Goal: Transaction & Acquisition: Obtain resource

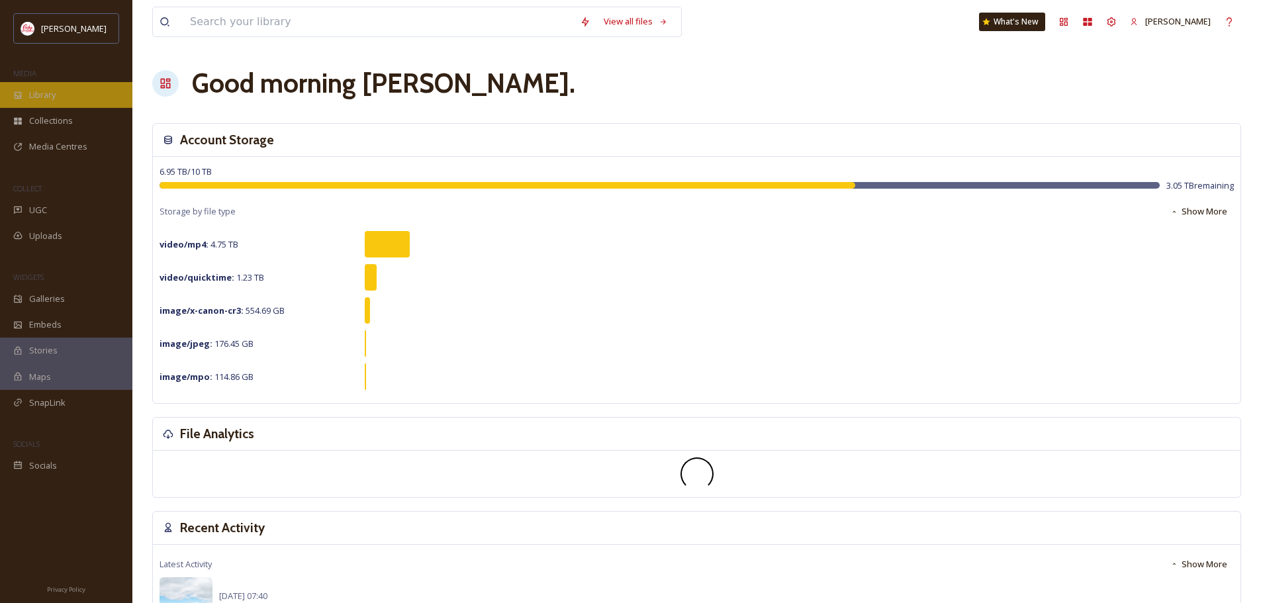
click at [21, 92] on icon at bounding box center [18, 94] width 7 height 7
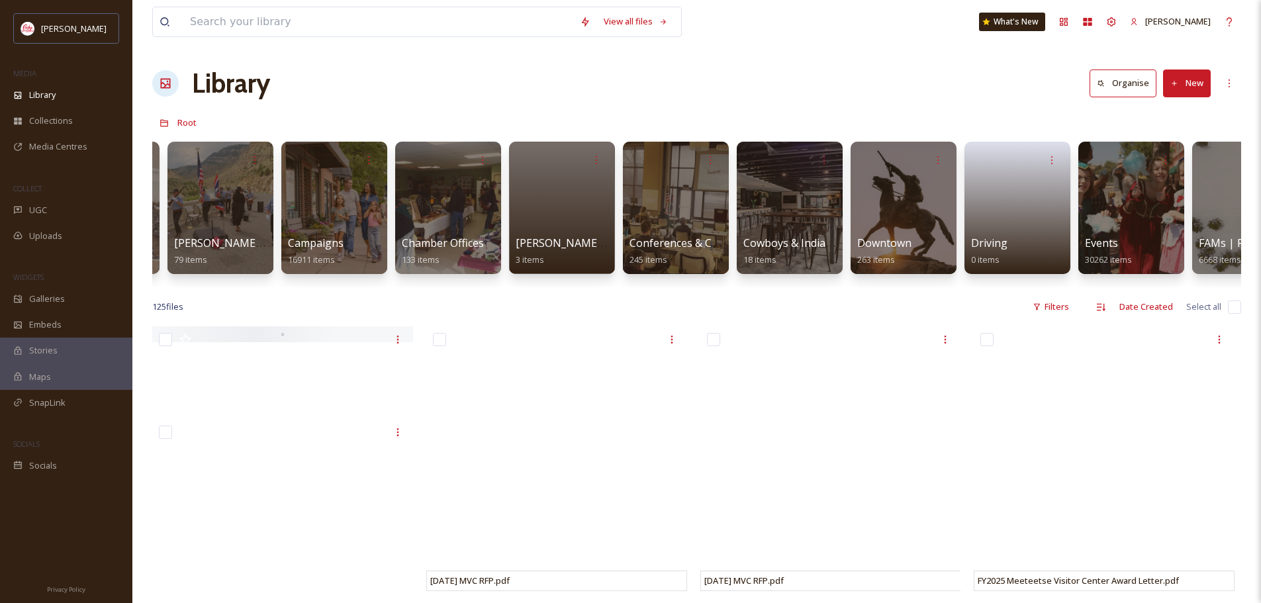
scroll to position [0, 589]
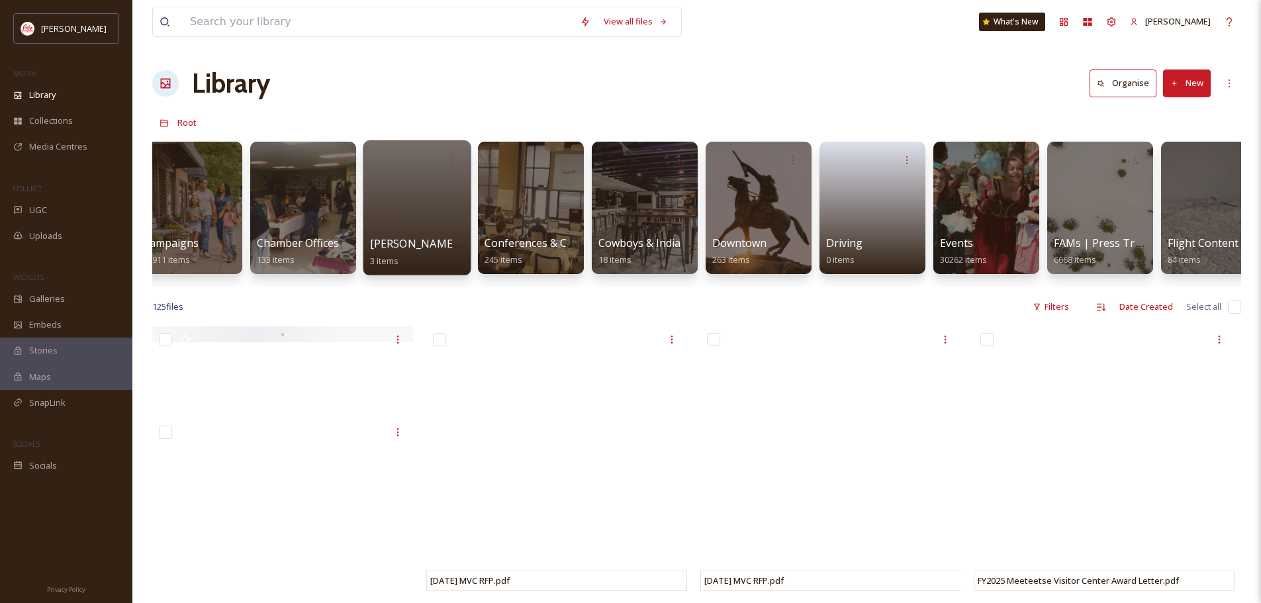
click at [424, 237] on span "[PERSON_NAME] Vacation Guide Inquiries" at bounding box center [476, 243] width 212 height 15
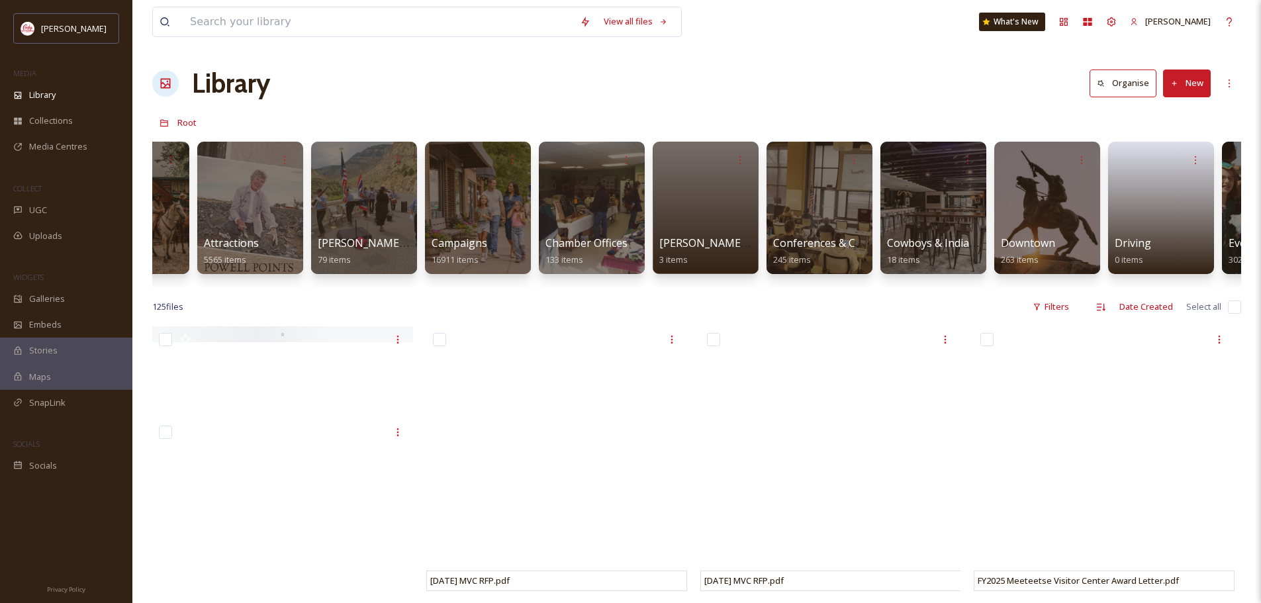
scroll to position [0, 273]
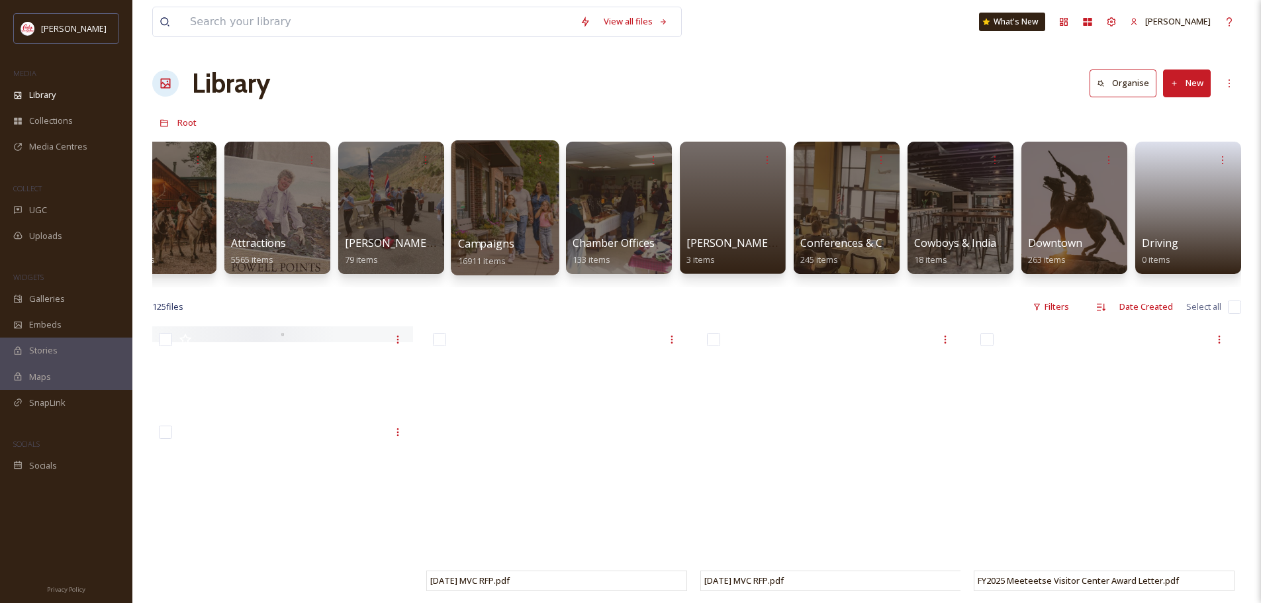
click at [519, 212] on div at bounding box center [505, 207] width 108 height 135
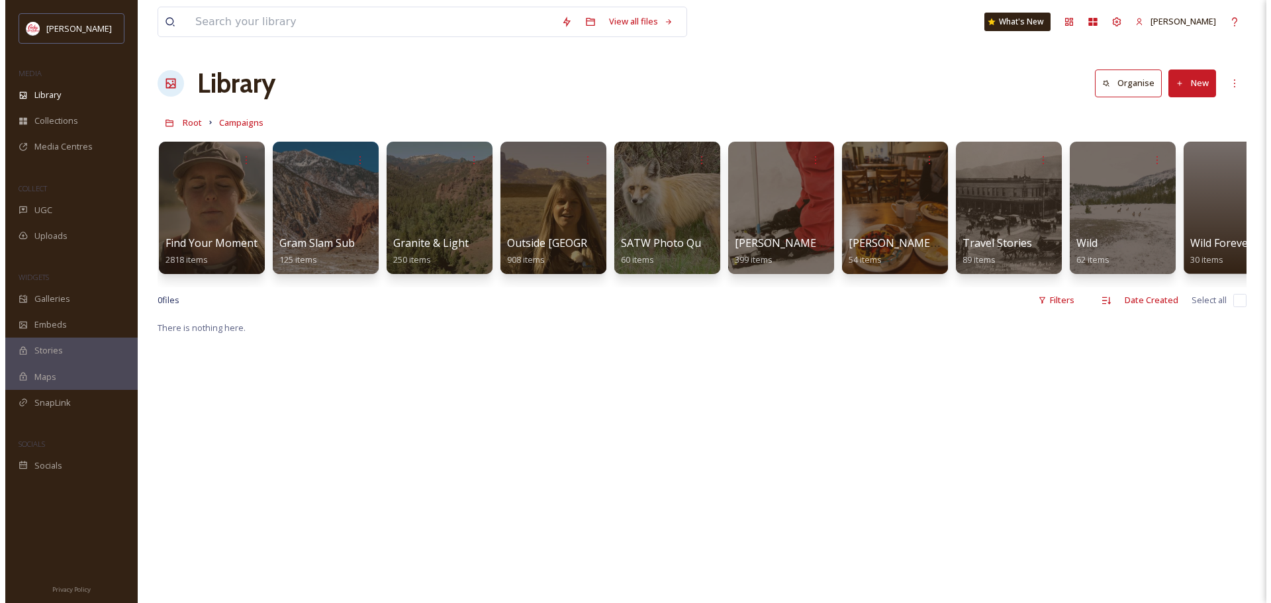
scroll to position [0, 1188]
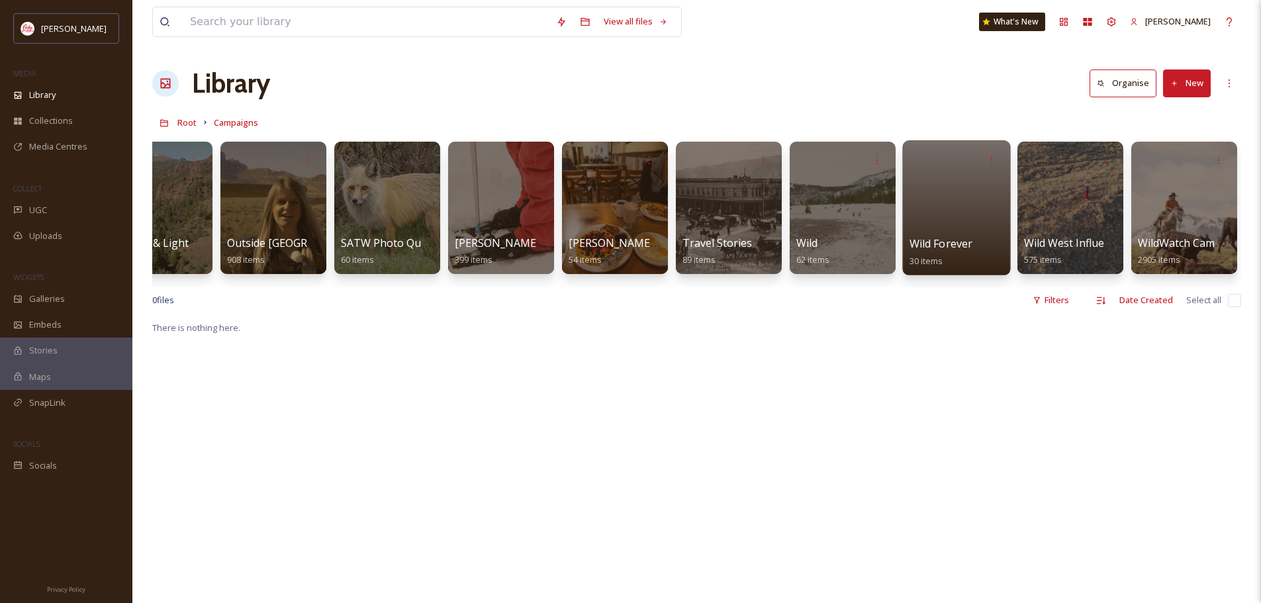
click at [942, 209] on div at bounding box center [956, 207] width 108 height 135
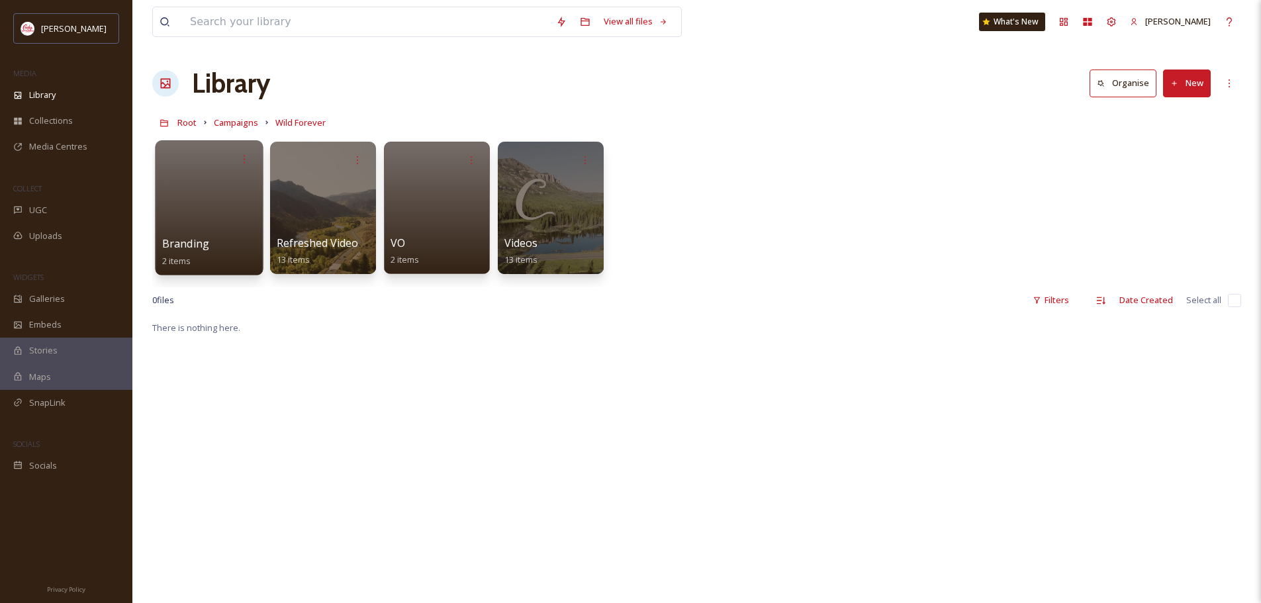
click at [214, 245] on div "Branding 2 items" at bounding box center [209, 252] width 95 height 33
drag, startPoint x: 190, startPoint y: 248, endPoint x: 537, endPoint y: 329, distance: 356.2
click at [192, 241] on span "Branding" at bounding box center [185, 243] width 47 height 15
click at [181, 201] on div at bounding box center [209, 207] width 108 height 135
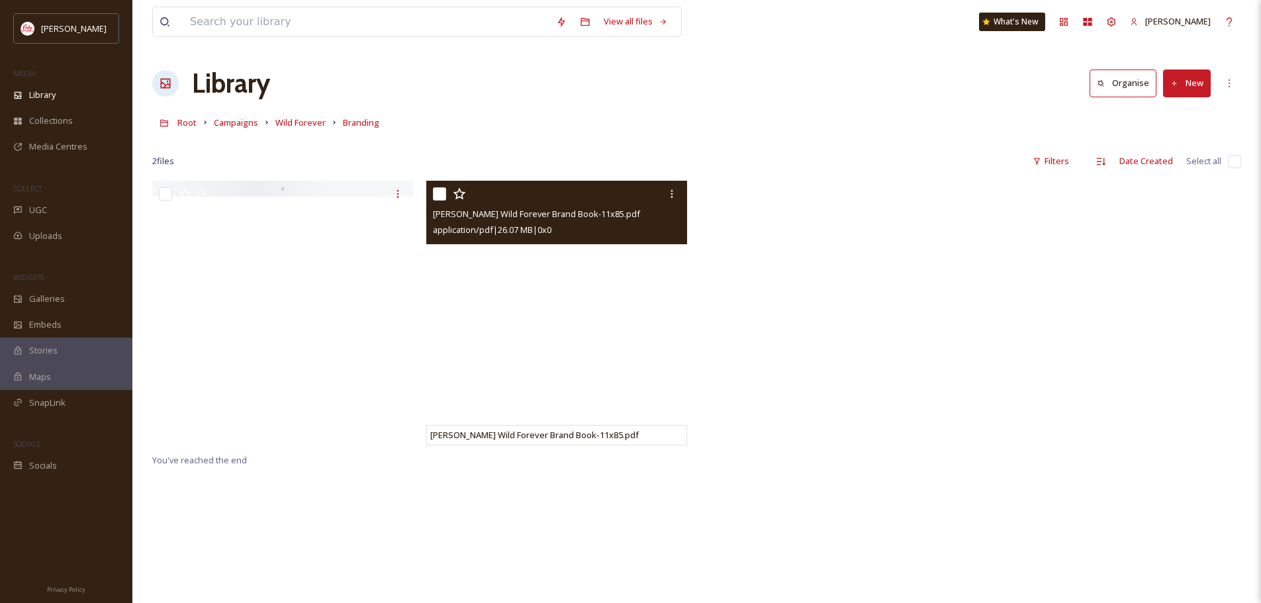
click at [598, 211] on span "[PERSON_NAME] Wild Forever Brand Book-11x85.pdf" at bounding box center [536, 214] width 207 height 12
click at [599, 214] on span "[PERSON_NAME] Wild Forever Brand Book-11x85.pdf" at bounding box center [536, 214] width 207 height 12
click at [463, 218] on span "[PERSON_NAME] Wild Forever Brand Book-11x85.pdf" at bounding box center [536, 214] width 207 height 12
click at [591, 212] on span "[PERSON_NAME] Wild Forever Brand Book-11x85.pdf" at bounding box center [536, 214] width 207 height 12
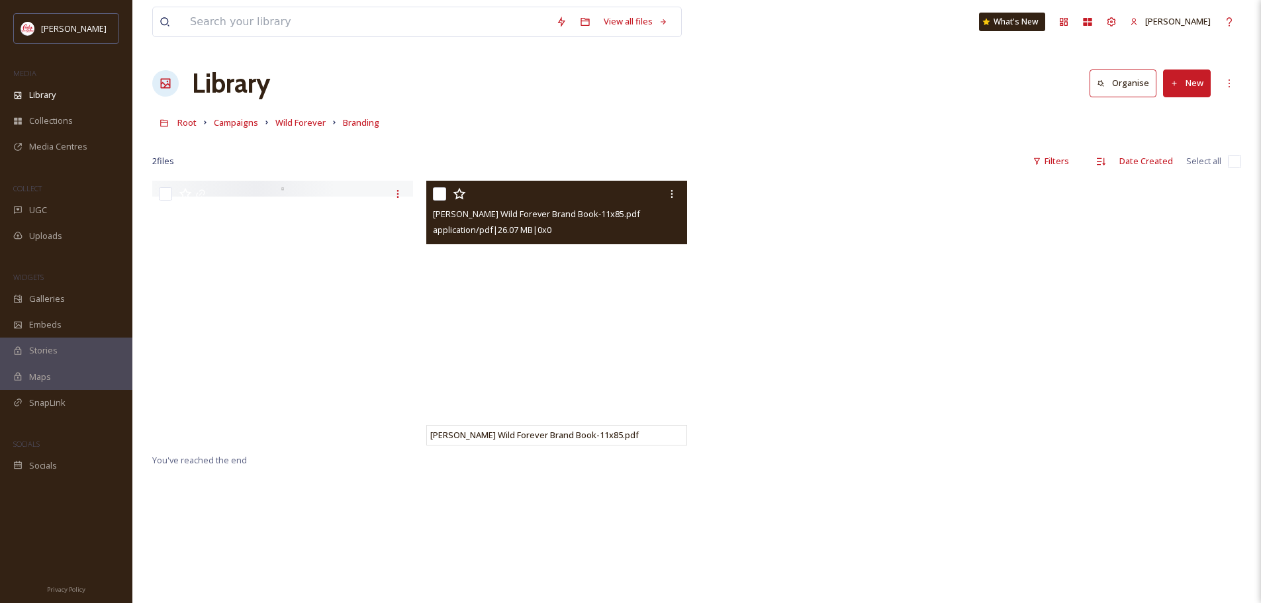
click at [591, 212] on span "[PERSON_NAME] Wild Forever Brand Book-11x85.pdf" at bounding box center [536, 214] width 207 height 12
click at [673, 193] on icon at bounding box center [672, 194] width 11 height 11
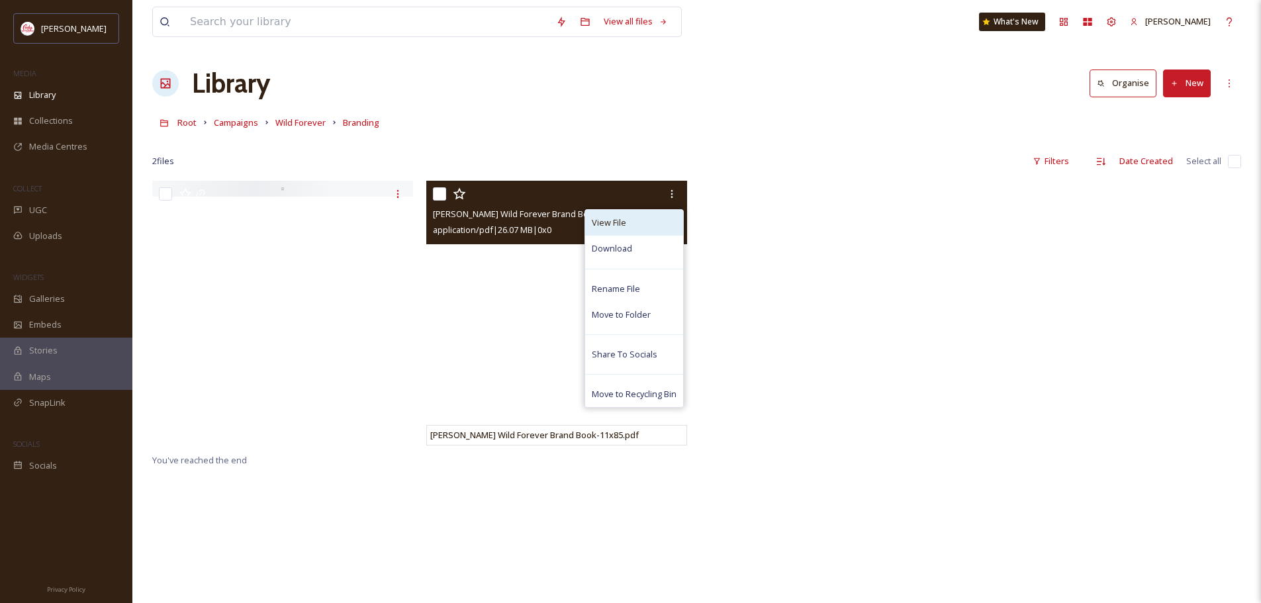
click at [636, 223] on div "View File" at bounding box center [634, 223] width 98 height 26
